Goal: Task Accomplishment & Management: Complete application form

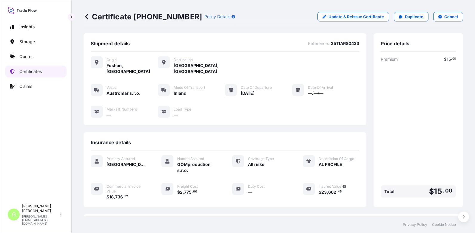
click at [27, 69] on p "Certificates" at bounding box center [30, 72] width 22 height 6
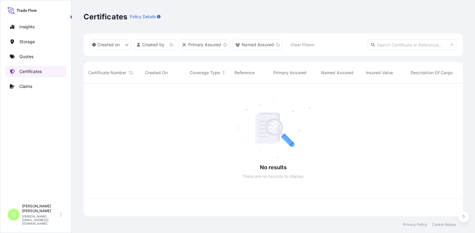
scroll to position [132, 375]
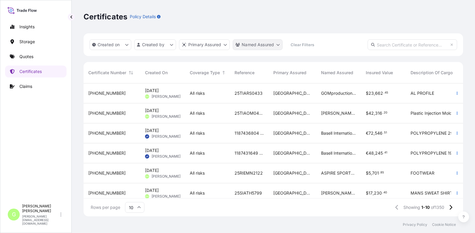
click at [269, 44] on html "Insights Storage Quotes Certificates Claims G [PERSON_NAME] [PERSON_NAME][EMAIL…" at bounding box center [237, 116] width 475 height 233
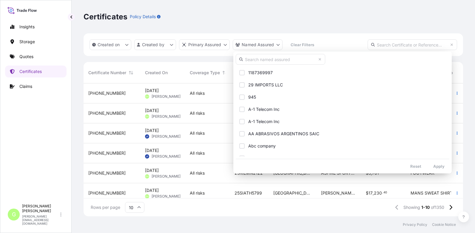
click at [258, 61] on input "text" at bounding box center [281, 59] width 90 height 11
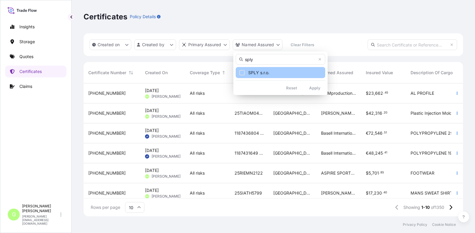
type input "sply"
click at [253, 74] on span "SPLY s.r.o." at bounding box center [258, 73] width 21 height 6
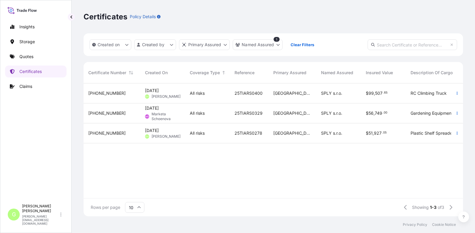
click at [104, 95] on span "[PHONE_NUMBER]" at bounding box center [106, 93] width 37 height 6
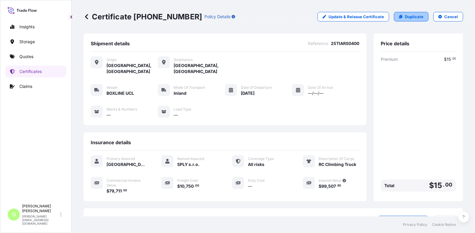
click at [416, 16] on p "Duplicate" at bounding box center [414, 17] width 19 height 6
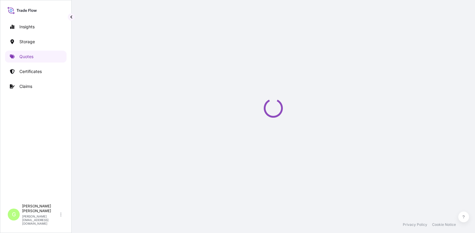
select select "Inland"
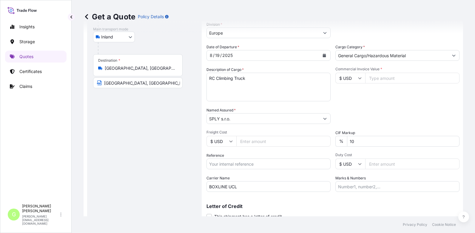
scroll to position [99, 0]
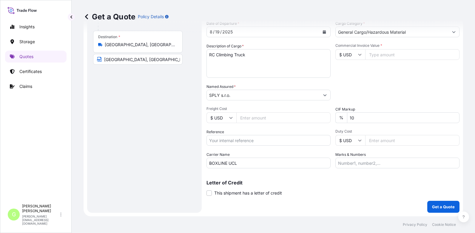
click at [234, 140] on input "Reference" at bounding box center [269, 140] width 124 height 11
paste input "25TIARS0435"
type input "25TIARS0435"
click at [384, 51] on input "Commercial Invoice Value *" at bounding box center [412, 54] width 94 height 11
paste input "78424.4400"
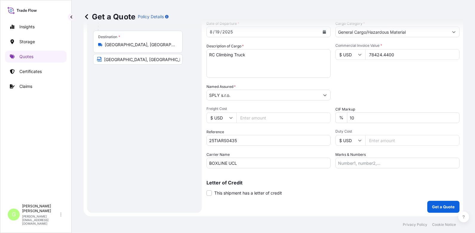
type input "78424.4400"
click at [250, 118] on input "Freight Cost" at bounding box center [283, 118] width 94 height 11
paste input "10750"
type input "10750"
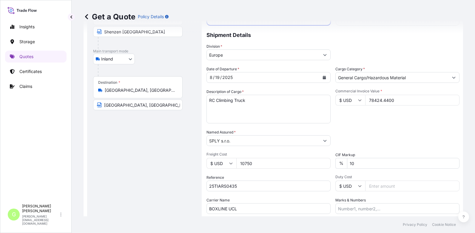
scroll to position [0, 0]
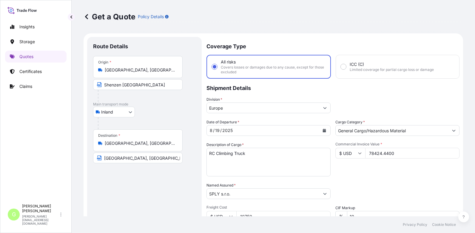
click at [47, 161] on div "Insights Storage Quotes Certificates Claims" at bounding box center [36, 109] width 62 height 186
click at [72, 138] on div "Get a Quote Policy Details Route Details Place of loading Road / Inland Road / …" at bounding box center [274, 108] width 404 height 217
click at [324, 130] on icon "Calendar" at bounding box center [324, 131] width 3 height 4
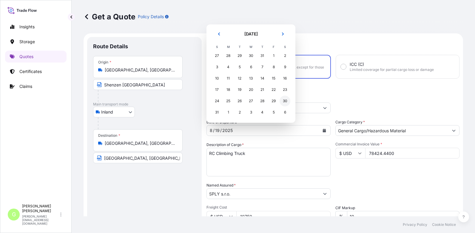
click at [284, 99] on div "30" at bounding box center [285, 101] width 11 height 11
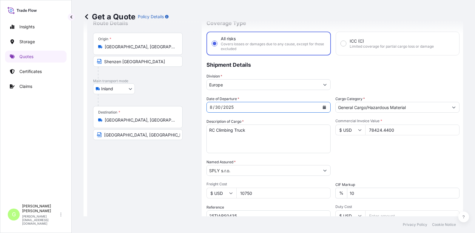
scroll to position [30, 0]
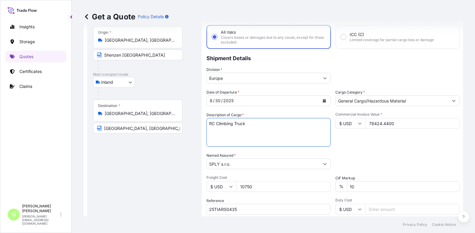
drag, startPoint x: 247, startPoint y: 124, endPoint x: 206, endPoint y: 124, distance: 41.2
click at [206, 124] on form "Route Details Place of loading Road / Inland Road / Inland Origin * [GEOGRAPHIC…" at bounding box center [274, 145] width 380 height 282
paste textarea "RC TOY CARS"
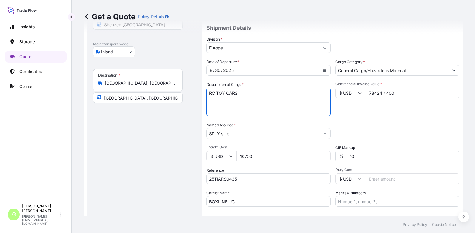
scroll to position [99, 0]
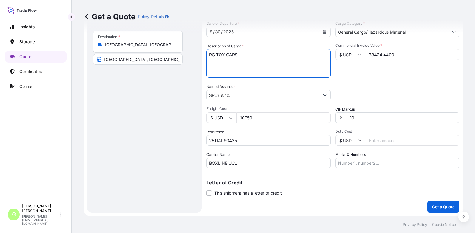
type textarea "RC TOY CARS"
click at [41, 119] on div "Insights Storage Quotes Certificates Claims" at bounding box center [36, 109] width 62 height 186
drag, startPoint x: 243, startPoint y: 164, endPoint x: 194, endPoint y: 143, distance: 52.7
click at [191, 161] on form "Route Details Place of loading Road / Inland Road / Inland Origin * [GEOGRAPHIC…" at bounding box center [274, 76] width 380 height 282
type input "CFS CESKA TREBOVA S.R.O."
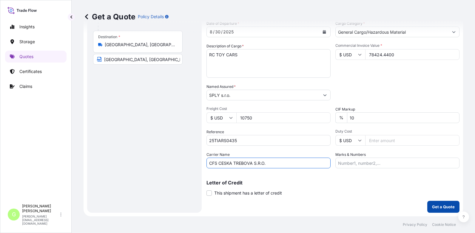
click at [444, 207] on p "Get a Quote" at bounding box center [443, 207] width 23 height 6
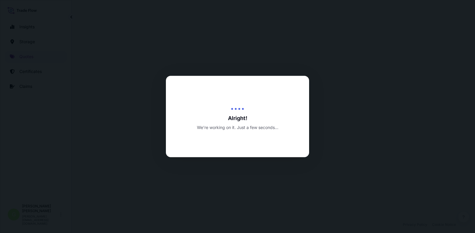
select select "Inland"
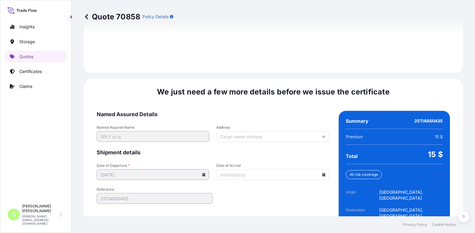
scroll to position [890, 0]
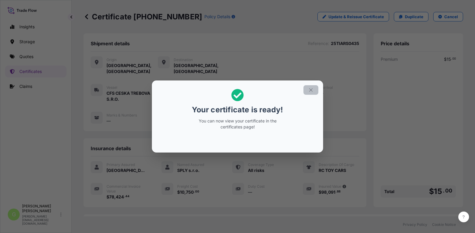
click at [312, 88] on icon "button" at bounding box center [310, 89] width 5 height 5
